Goal: Task Accomplishment & Management: Use online tool/utility

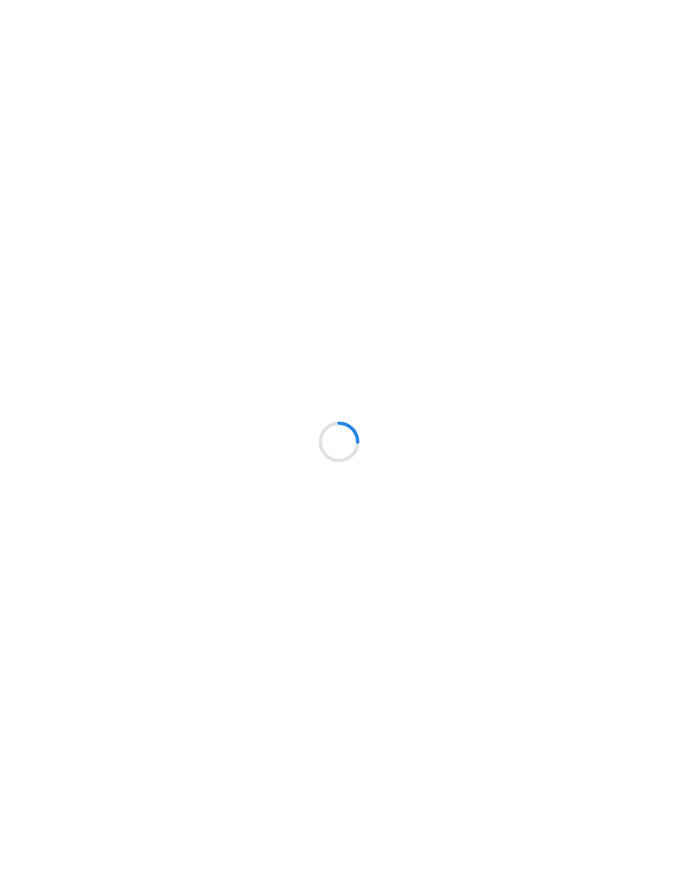
click at [189, 138] on div at bounding box center [339, 441] width 678 height 883
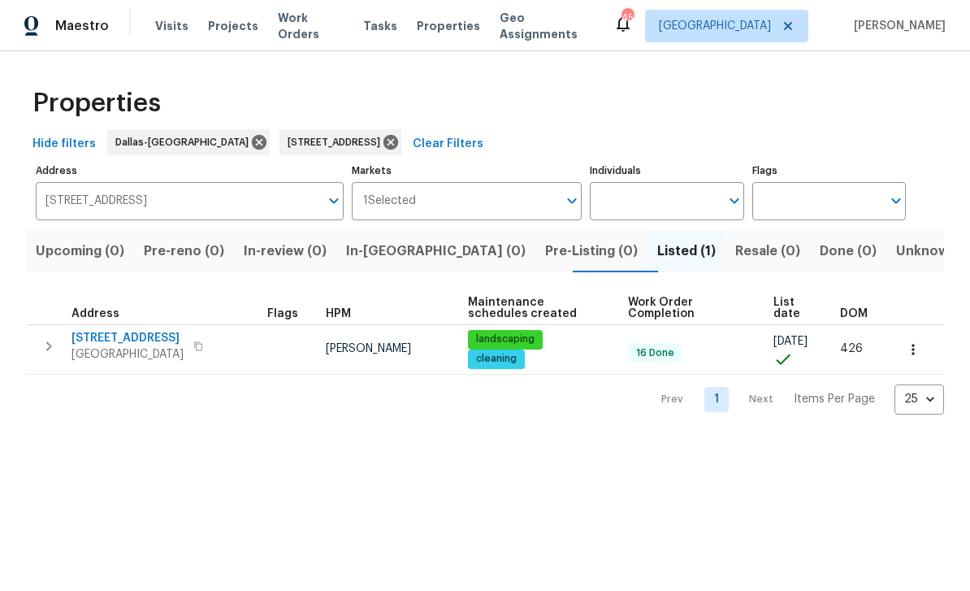
click at [274, 202] on input "[STREET_ADDRESS]" at bounding box center [178, 201] width 284 height 38
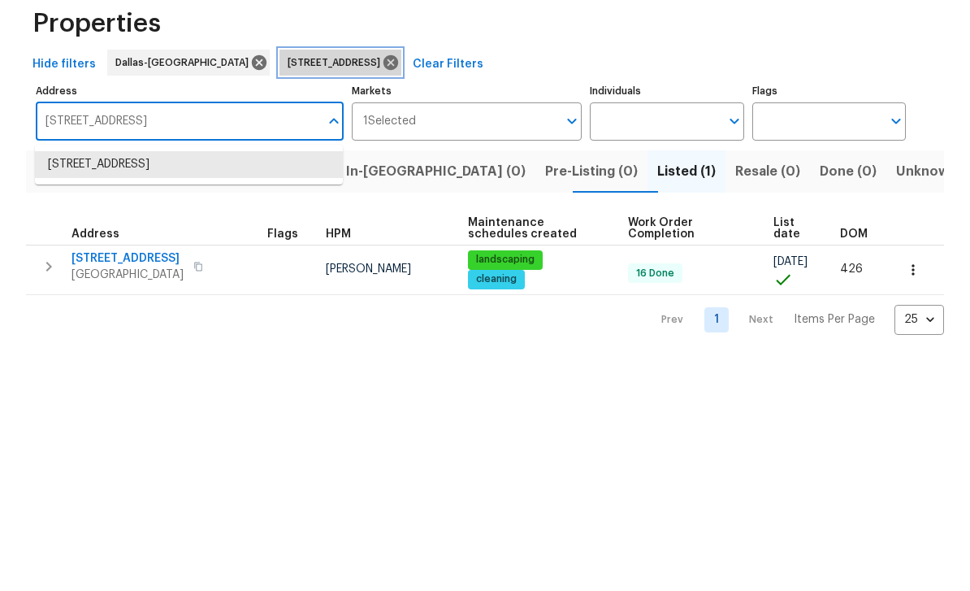
click at [400, 133] on icon at bounding box center [391, 142] width 18 height 18
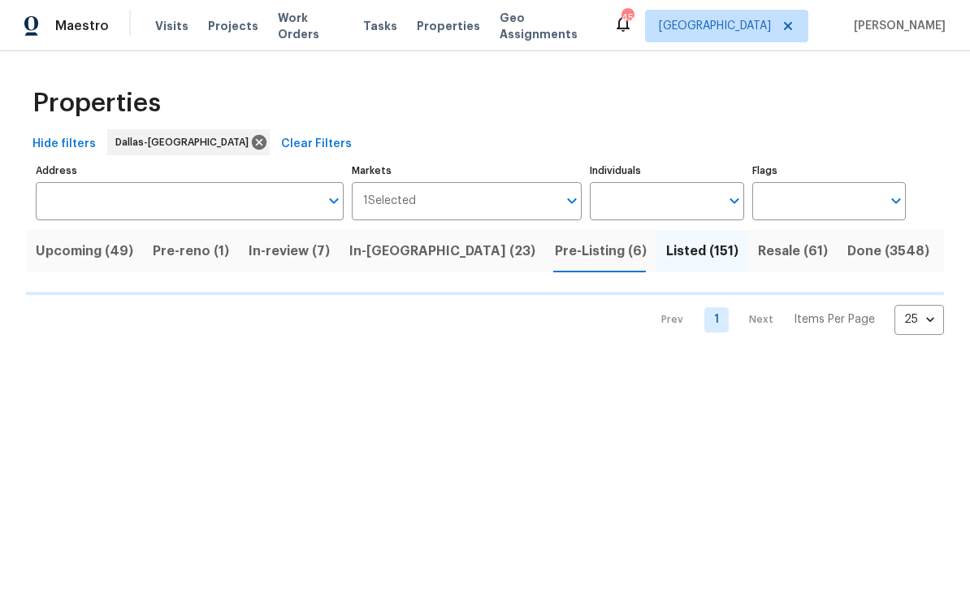
click at [246, 202] on input "Address" at bounding box center [178, 201] width 284 height 38
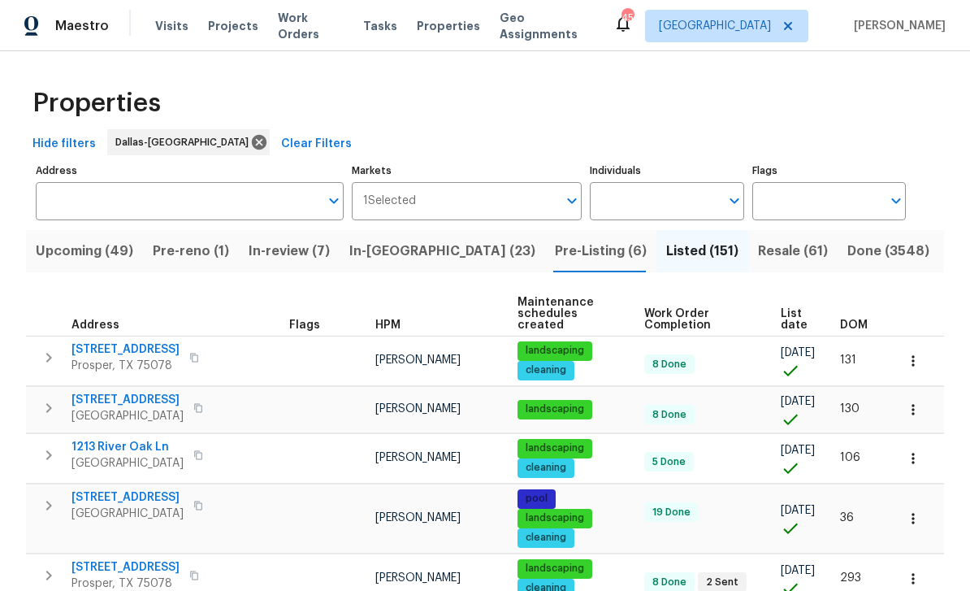
click at [206, 215] on input "Address" at bounding box center [178, 201] width 284 height 38
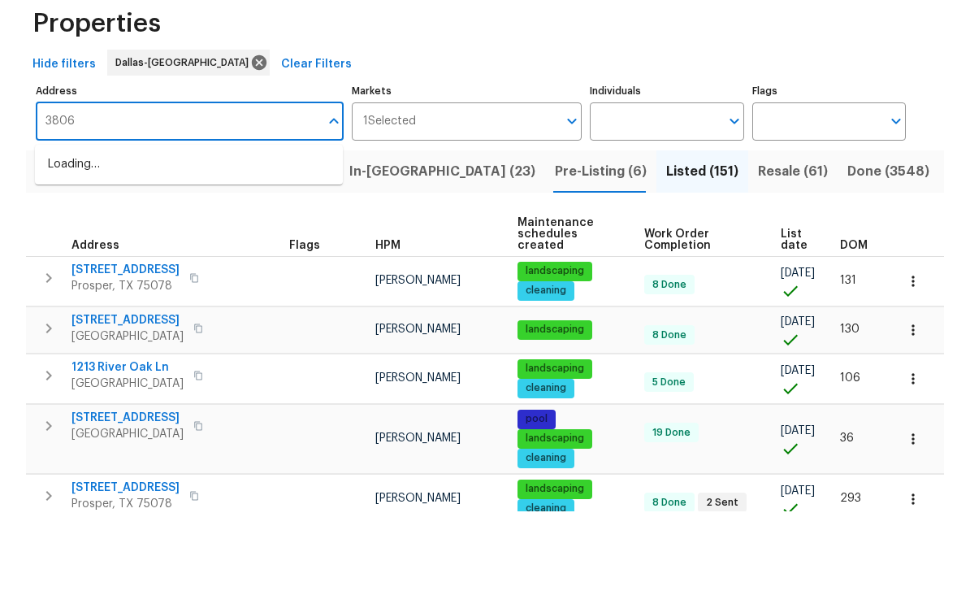
type input "3806"
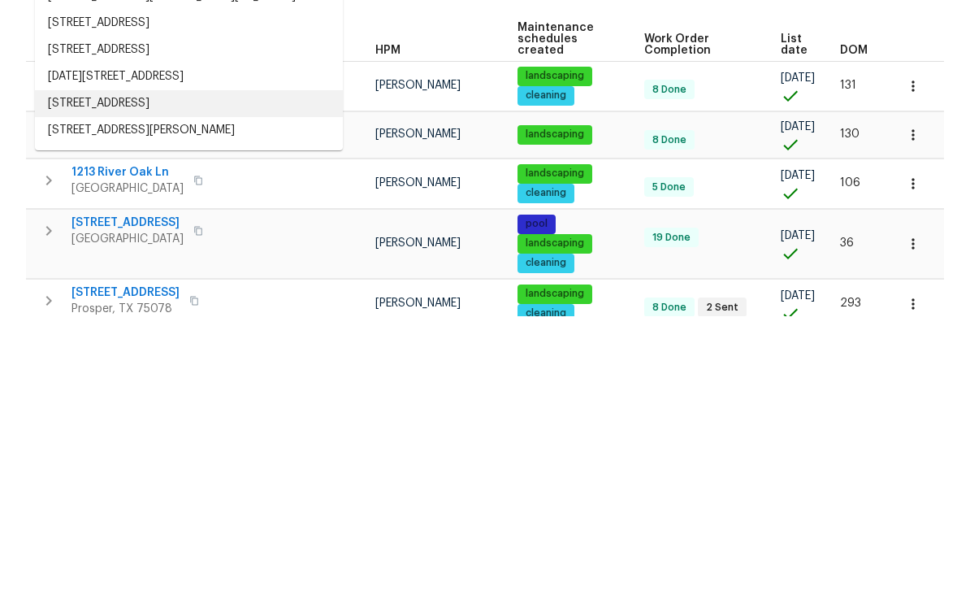
click at [255, 365] on li "[STREET_ADDRESS]" at bounding box center [189, 378] width 308 height 27
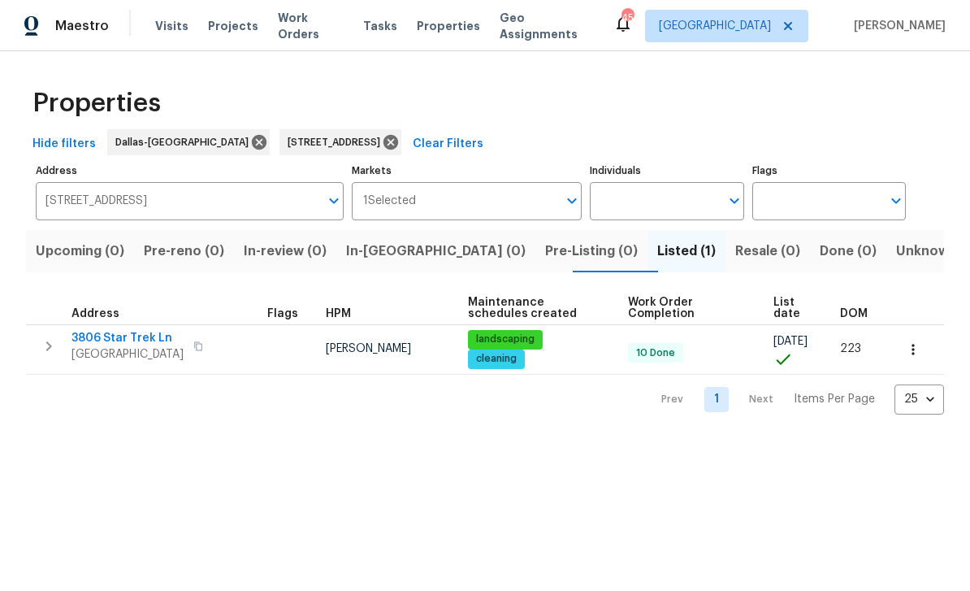
click at [145, 320] on th "Address" at bounding box center [143, 308] width 235 height 33
click at [145, 319] on div "Address" at bounding box center [144, 313] width 222 height 11
click at [154, 332] on span "3806 Star Trek Ln" at bounding box center [128, 338] width 112 height 16
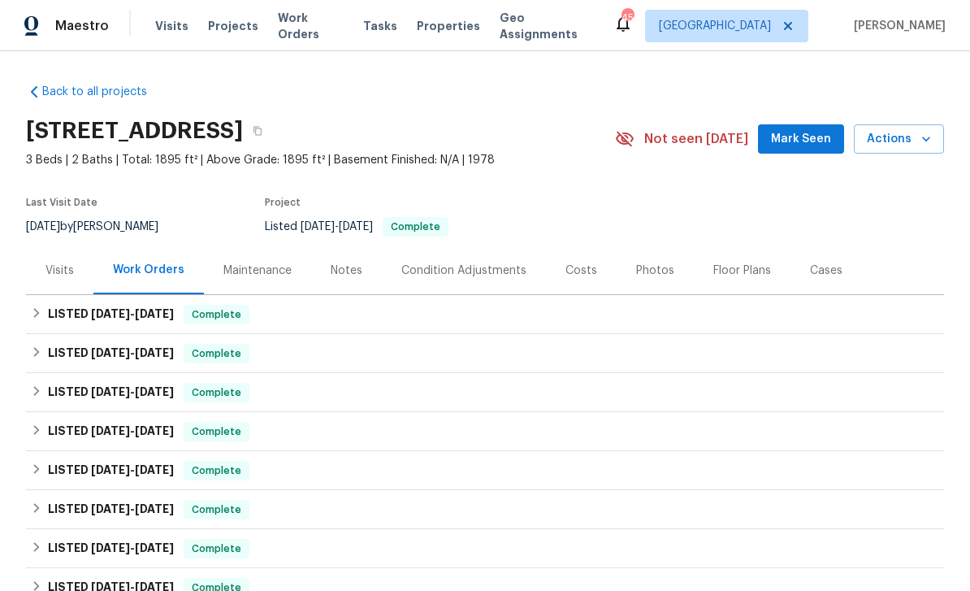
click at [920, 143] on icon "button" at bounding box center [926, 139] width 16 height 16
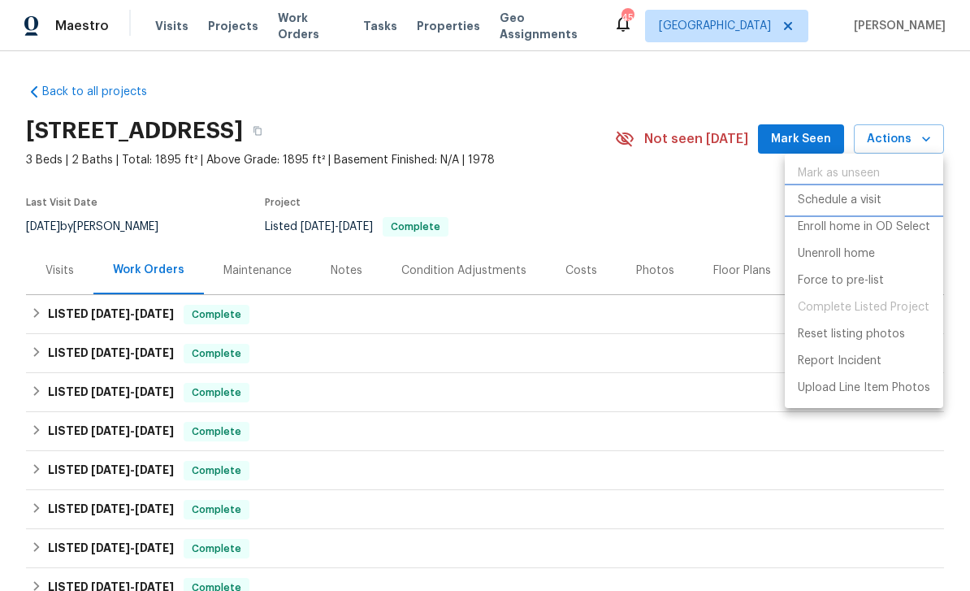
click at [874, 202] on p "Schedule a visit" at bounding box center [840, 200] width 84 height 17
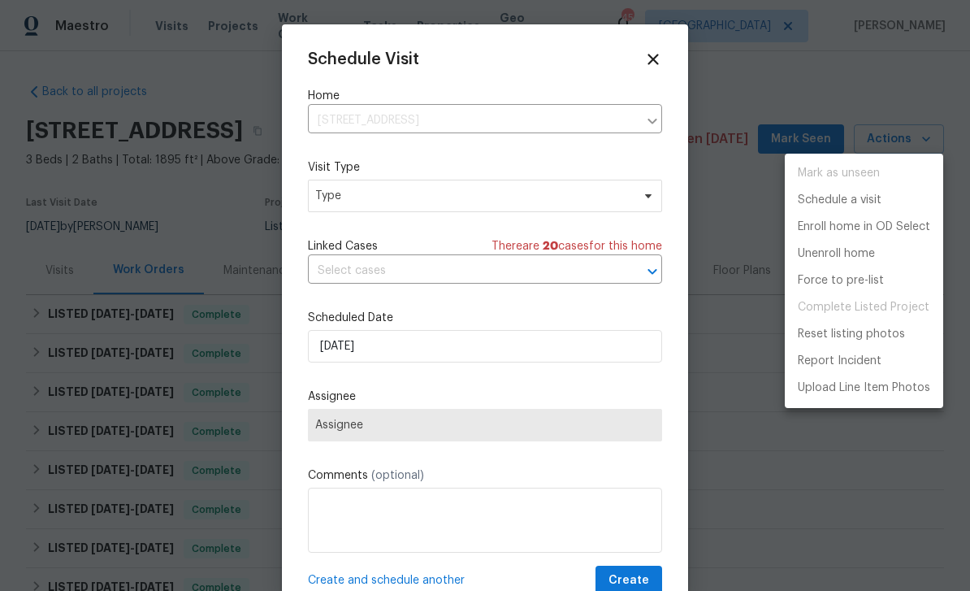
click at [529, 510] on div at bounding box center [485, 295] width 970 height 591
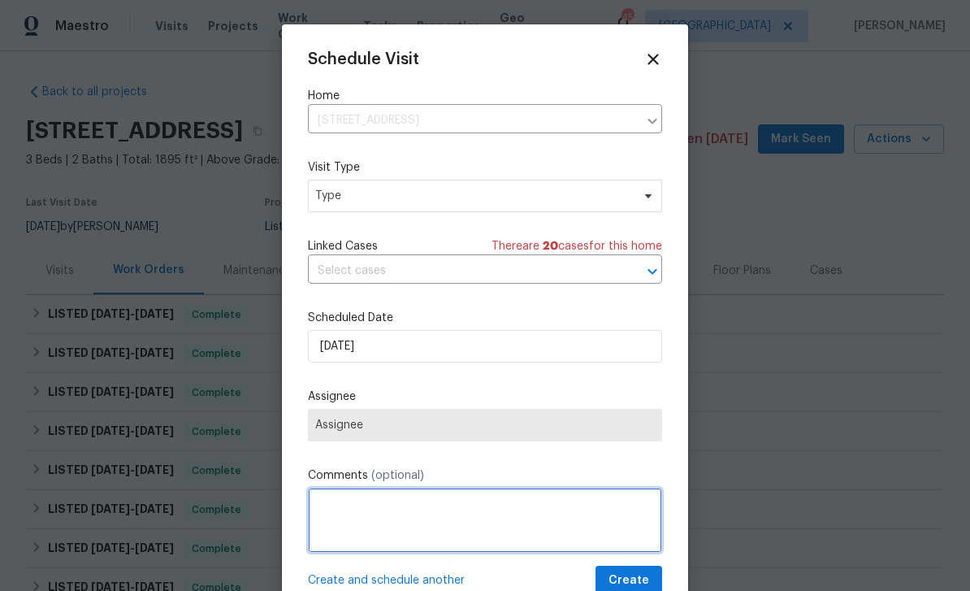
click at [428, 511] on textarea at bounding box center [485, 520] width 354 height 65
type textarea "Removing items of a fraud"
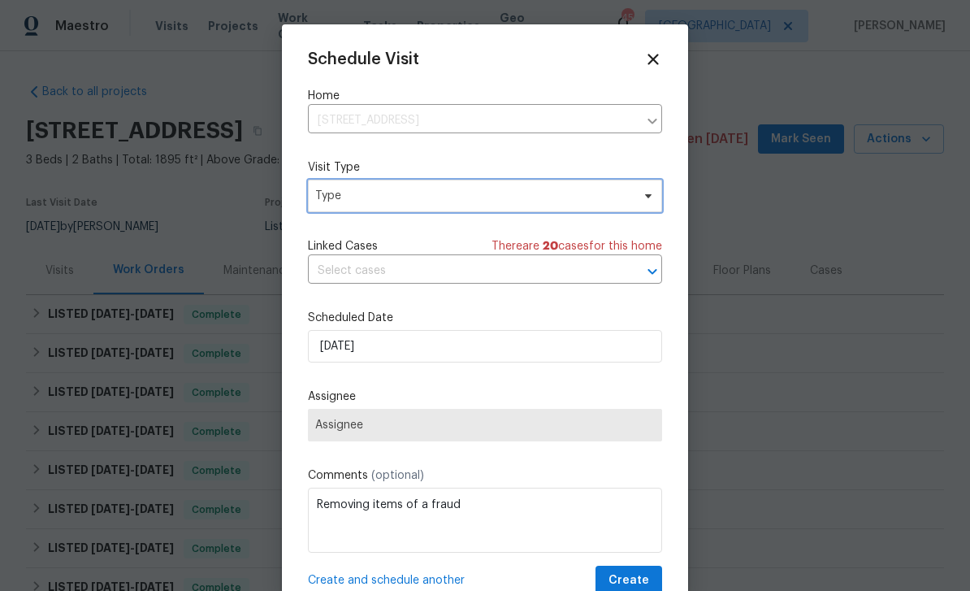
click at [649, 201] on icon at bounding box center [648, 195] width 13 height 13
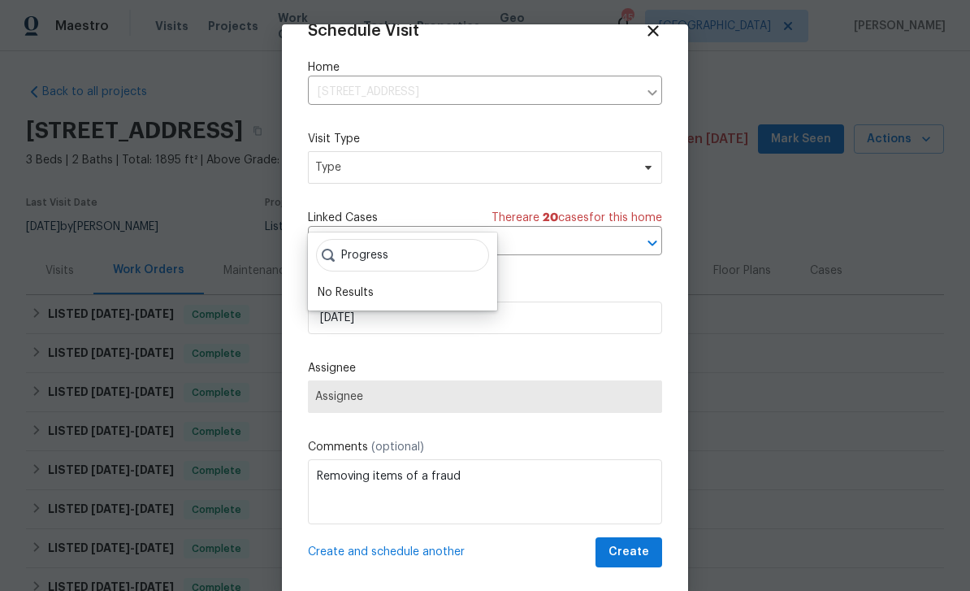
scroll to position [32, 0]
type input "Progress"
click at [646, 540] on button "Create" at bounding box center [629, 552] width 67 height 30
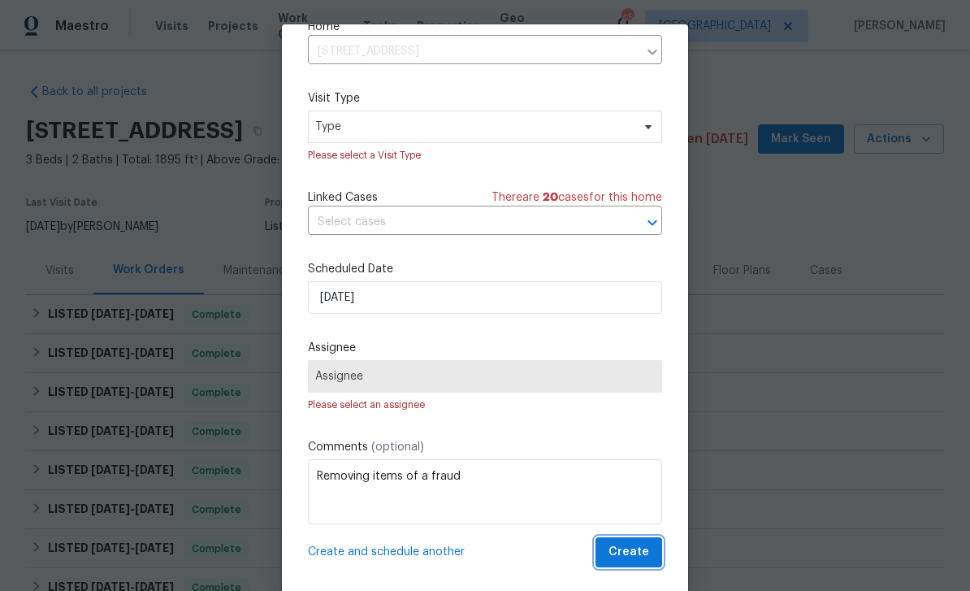
scroll to position [72, 0]
click at [644, 547] on span "Create" at bounding box center [629, 552] width 41 height 20
click at [647, 557] on span "Create" at bounding box center [629, 552] width 41 height 20
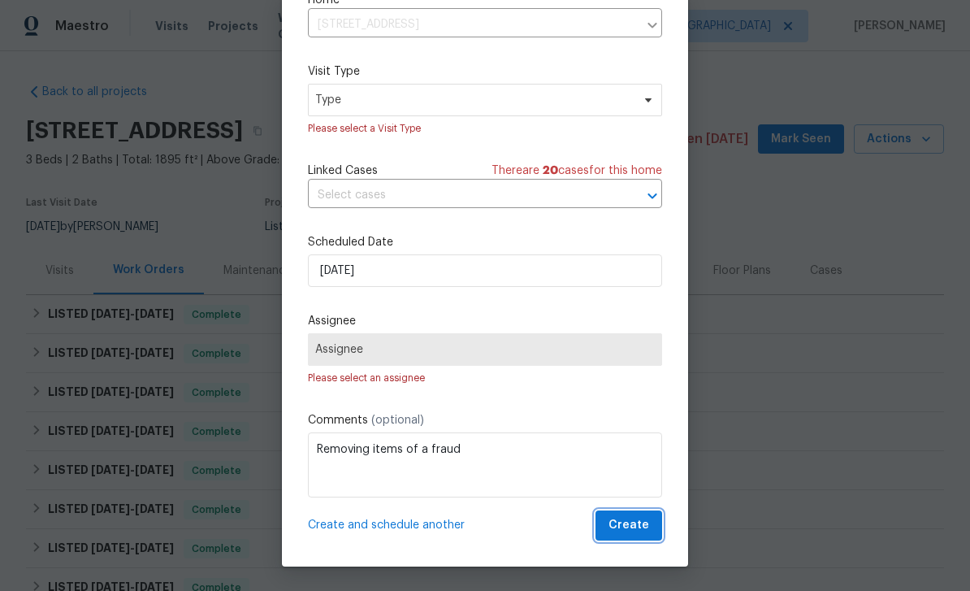
scroll to position [27, 0]
click at [642, 528] on span "Create" at bounding box center [629, 525] width 41 height 20
click at [609, 354] on span "Assignee" at bounding box center [485, 349] width 340 height 13
click at [595, 347] on span "Assignee" at bounding box center [485, 349] width 340 height 13
click at [657, 336] on span "Assignee" at bounding box center [485, 349] width 354 height 33
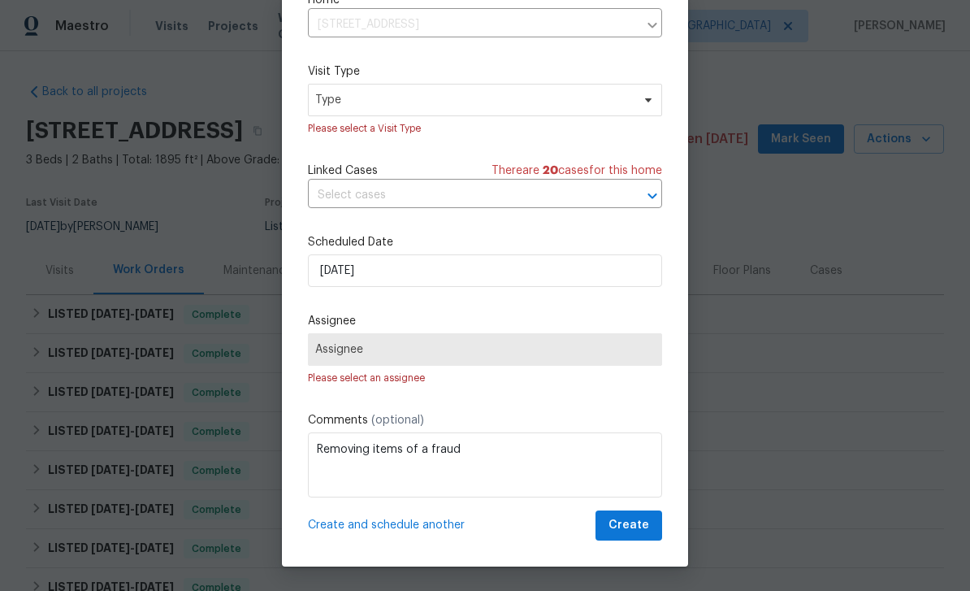
click at [656, 335] on span "Assignee" at bounding box center [485, 349] width 354 height 33
click at [601, 358] on span "Assignee" at bounding box center [485, 349] width 354 height 33
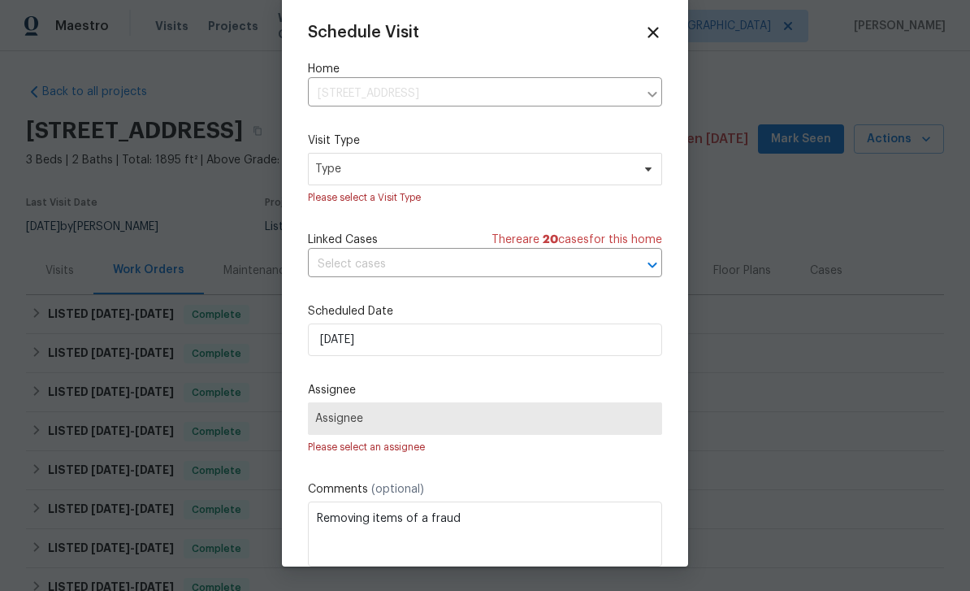
scroll to position [0, 0]
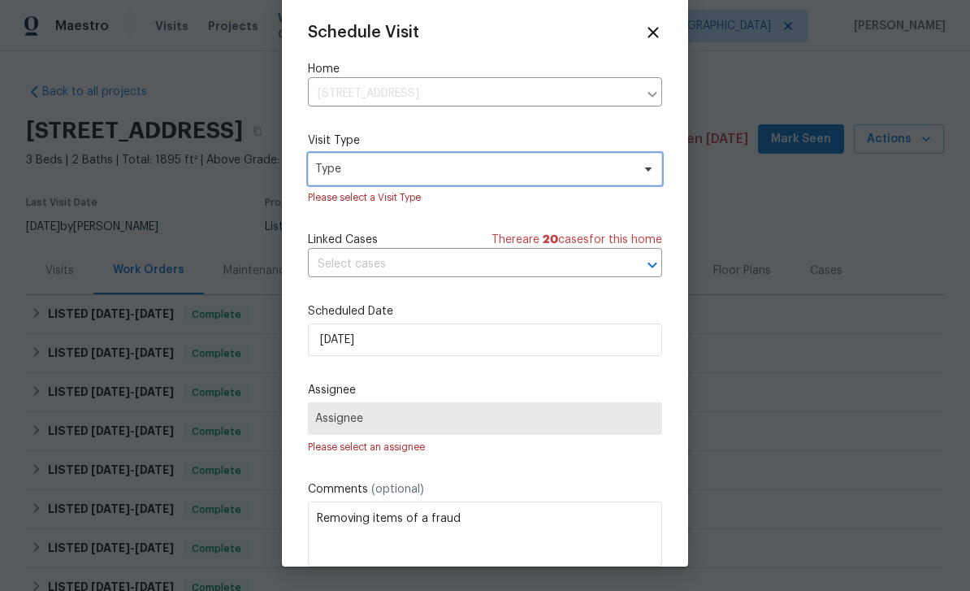
click at [645, 168] on icon at bounding box center [648, 169] width 13 height 13
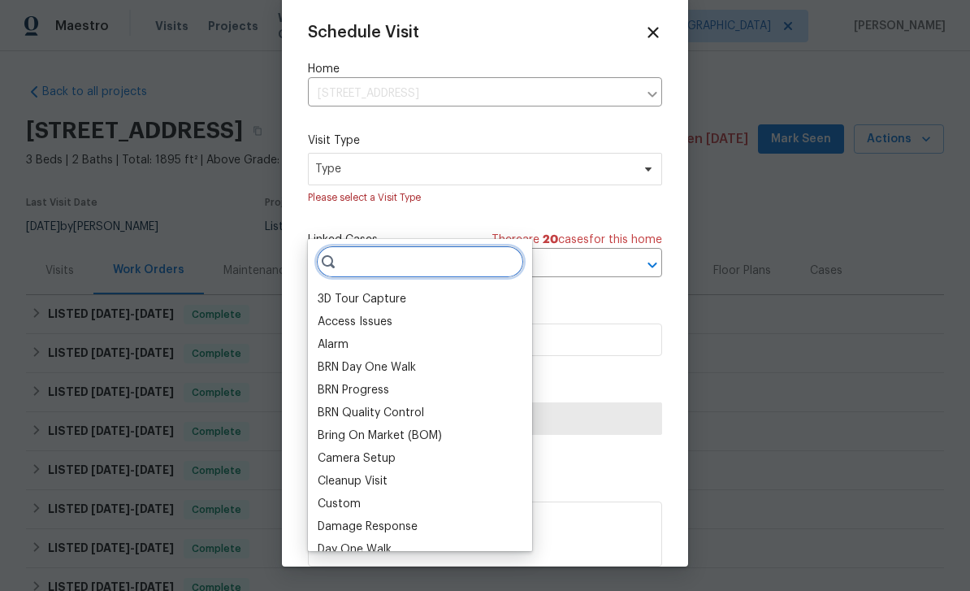
click at [460, 245] on input "search" at bounding box center [420, 261] width 208 height 33
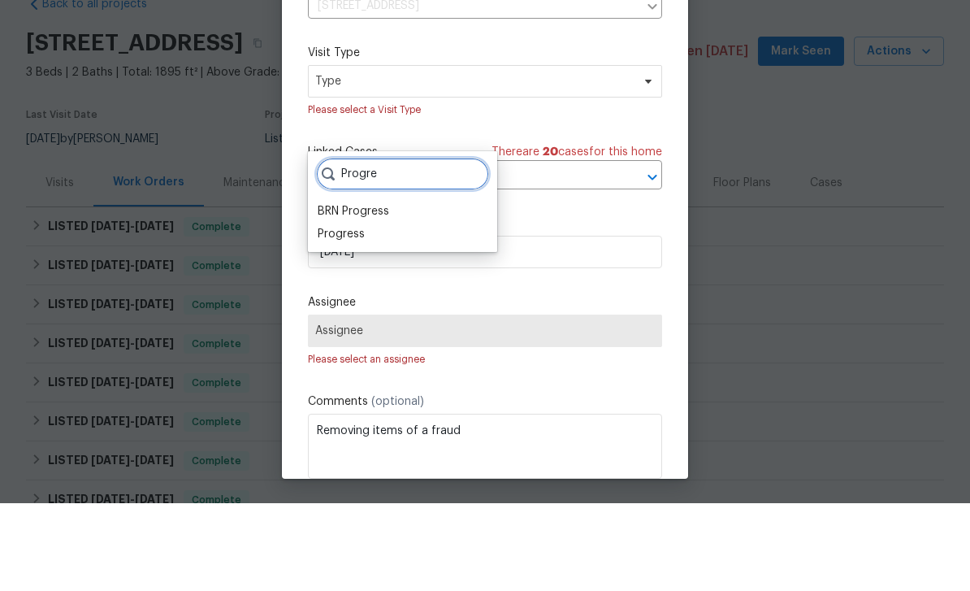
type input "Progre"
click at [384, 310] on div "Progress" at bounding box center [403, 321] width 180 height 23
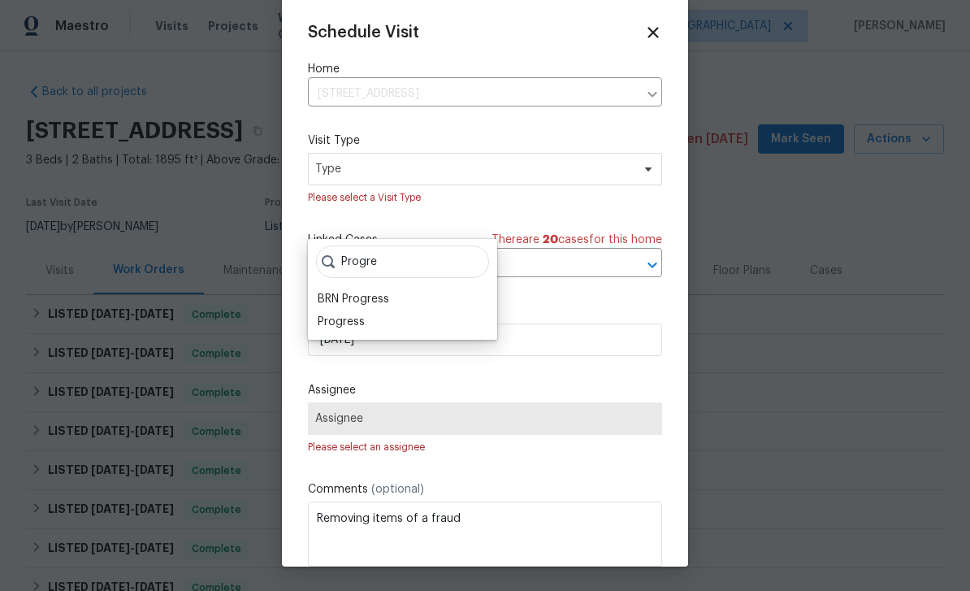
click at [366, 310] on div "Progress" at bounding box center [403, 321] width 180 height 23
click at [363, 314] on div "Progress" at bounding box center [341, 322] width 47 height 16
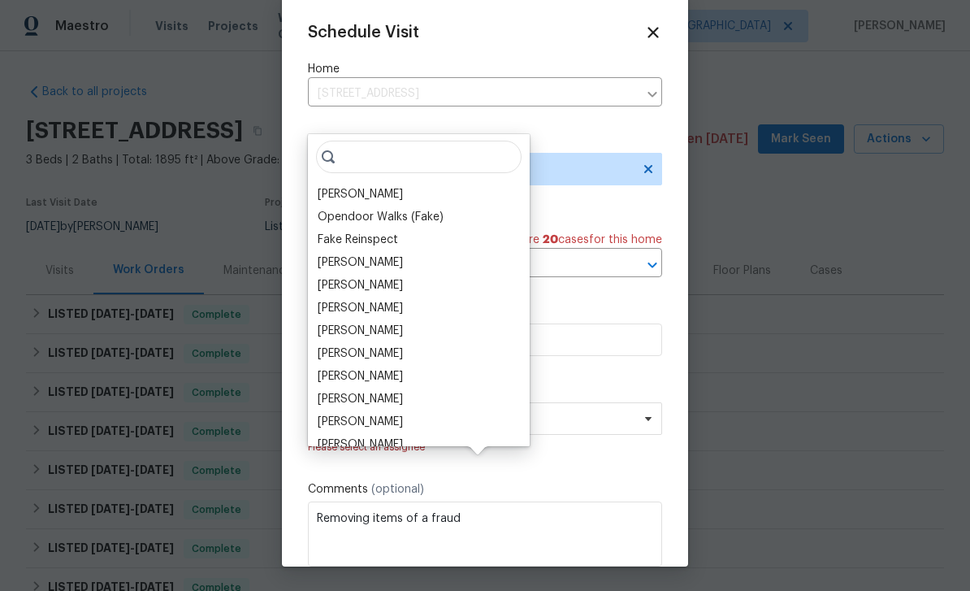
click at [397, 183] on div "[PERSON_NAME]" at bounding box center [419, 194] width 212 height 23
click at [403, 186] on div "[PERSON_NAME]" at bounding box center [360, 194] width 85 height 16
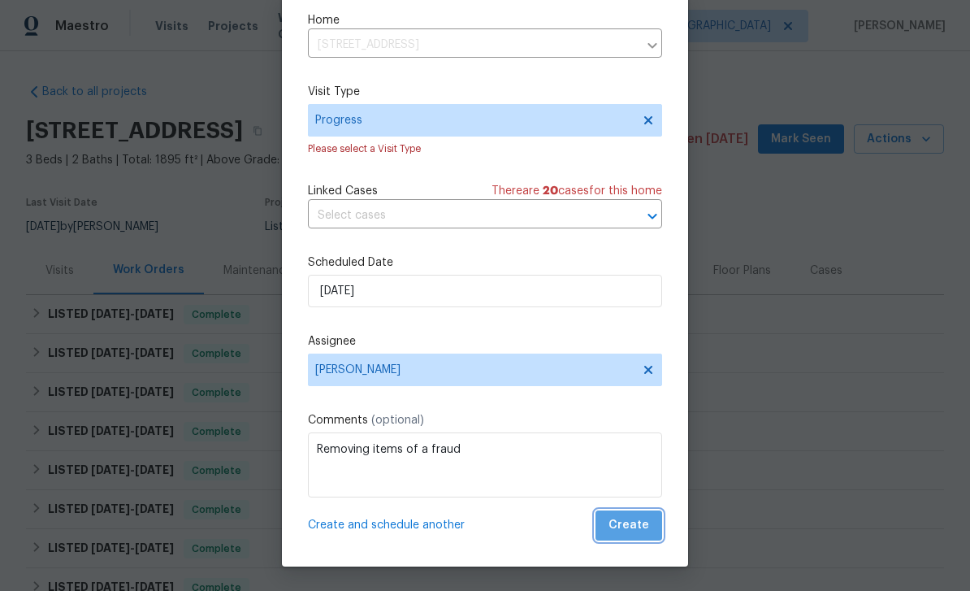
click at [636, 526] on span "Create" at bounding box center [629, 525] width 41 height 20
